Goal: Task Accomplishment & Management: Use online tool/utility

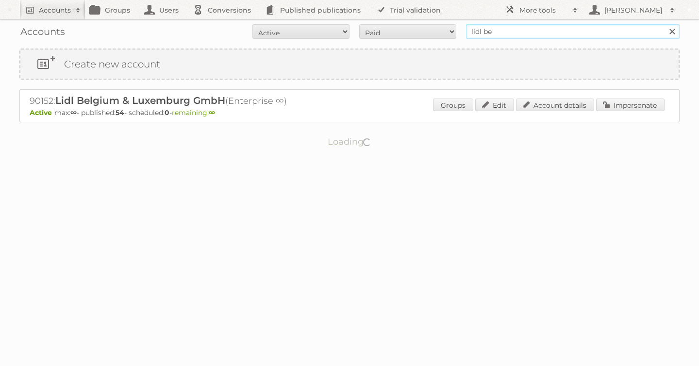
drag, startPoint x: 500, startPoint y: 32, endPoint x: 365, endPoint y: 23, distance: 135.2
click at [365, 23] on div "Accounts All Active Expired Pending All Paid Trials Self service lidl be Search" at bounding box center [349, 31] width 660 height 24
type input "as [PERSON_NAME]"
click at [664, 24] on input "Search" at bounding box center [671, 31] width 15 height 15
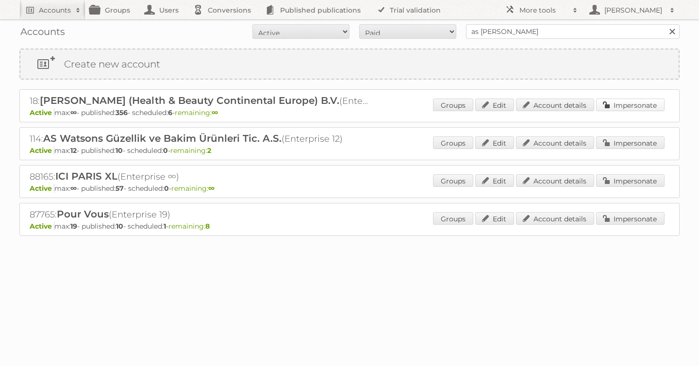
click at [624, 110] on link "Impersonate" at bounding box center [630, 104] width 68 height 13
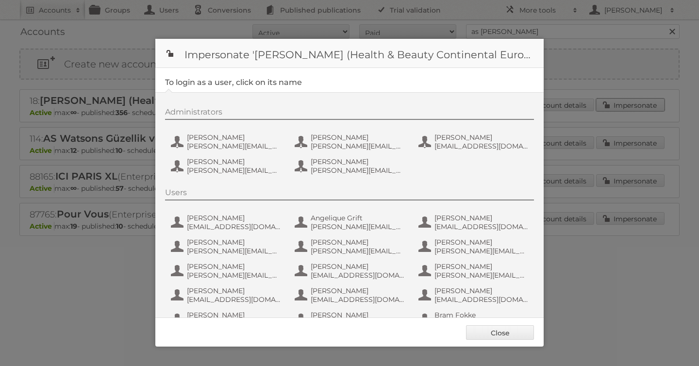
scroll to position [631, 0]
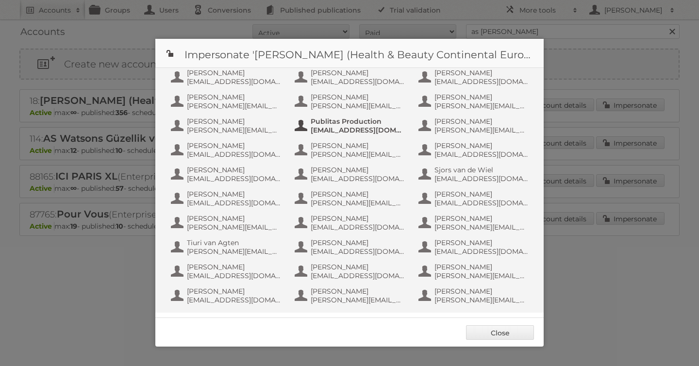
click at [372, 130] on span "[EMAIL_ADDRESS][DOMAIN_NAME]" at bounding box center [357, 130] width 94 height 9
